Goal: Obtain resource: Download file/media

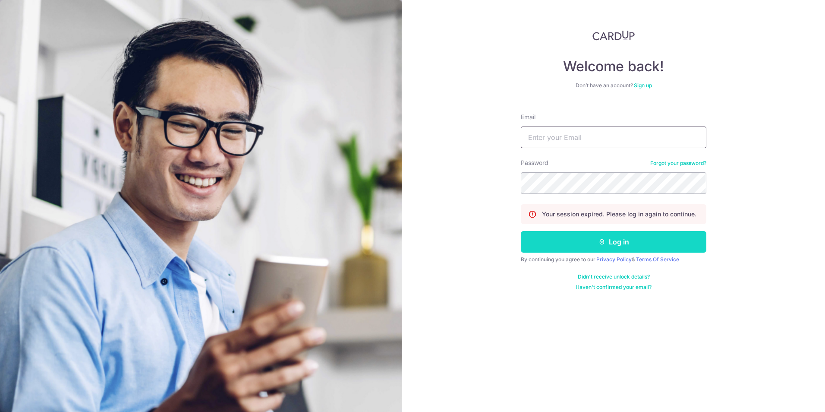
type input "[EMAIL_ADDRESS][DOMAIN_NAME]"
click at [631, 241] on button "Log in" at bounding box center [613, 242] width 185 height 22
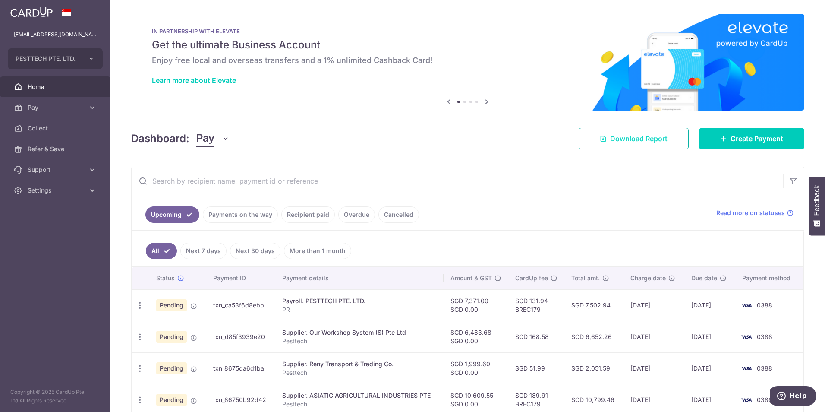
click at [632, 144] on link "Download Report" at bounding box center [633, 139] width 110 height 22
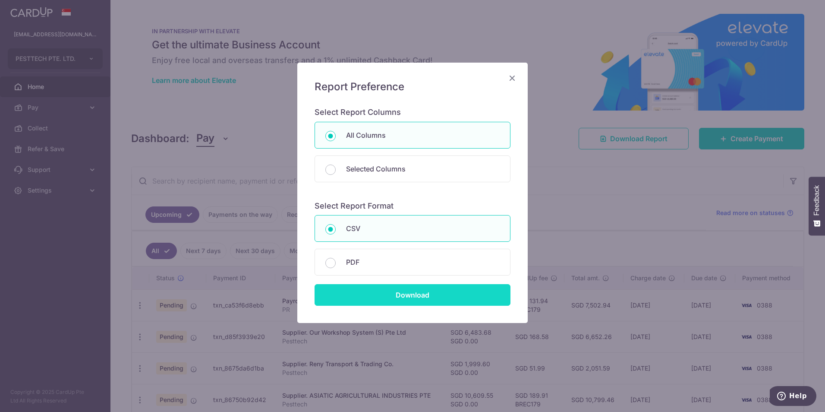
click at [443, 299] on input "Download" at bounding box center [412, 295] width 196 height 22
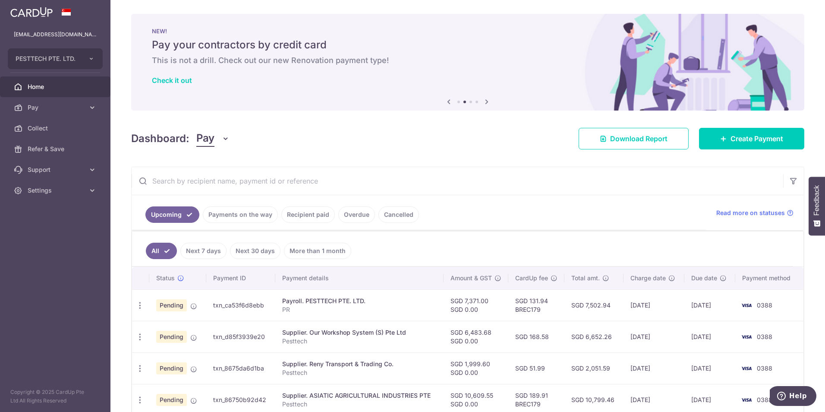
click at [518, 142] on div "Dashboard: Pay Pay Collect Download Report Create Payment" at bounding box center [467, 136] width 673 height 25
